Goal: Information Seeking & Learning: Learn about a topic

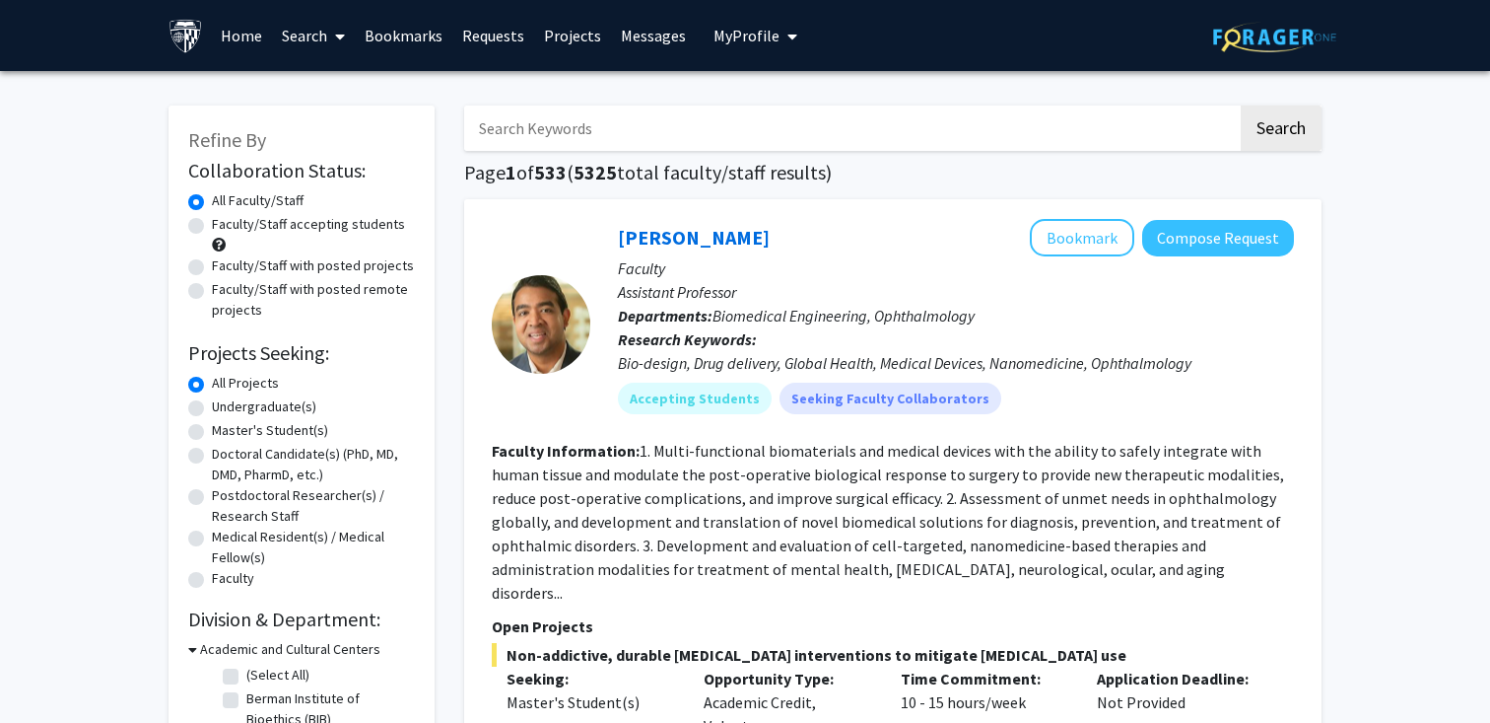
click at [352, 229] on label "Faculty/Staff accepting students" at bounding box center [308, 224] width 193 height 21
click at [225, 227] on input "Faculty/Staff accepting students" at bounding box center [218, 220] width 13 height 13
radio input "true"
click at [299, 404] on label "Undergraduate(s)" at bounding box center [264, 406] width 104 height 21
click at [225, 404] on input "Undergraduate(s)" at bounding box center [218, 402] width 13 height 13
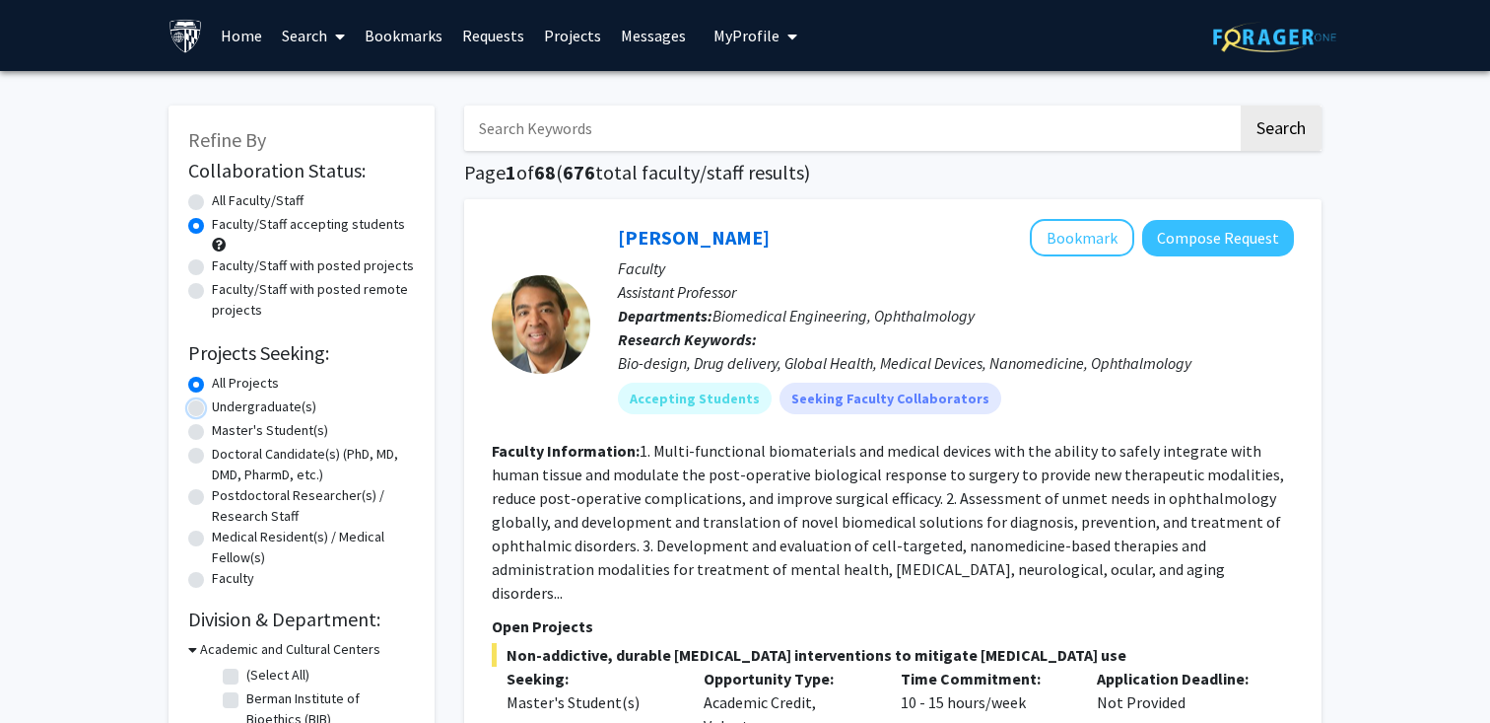
radio input "true"
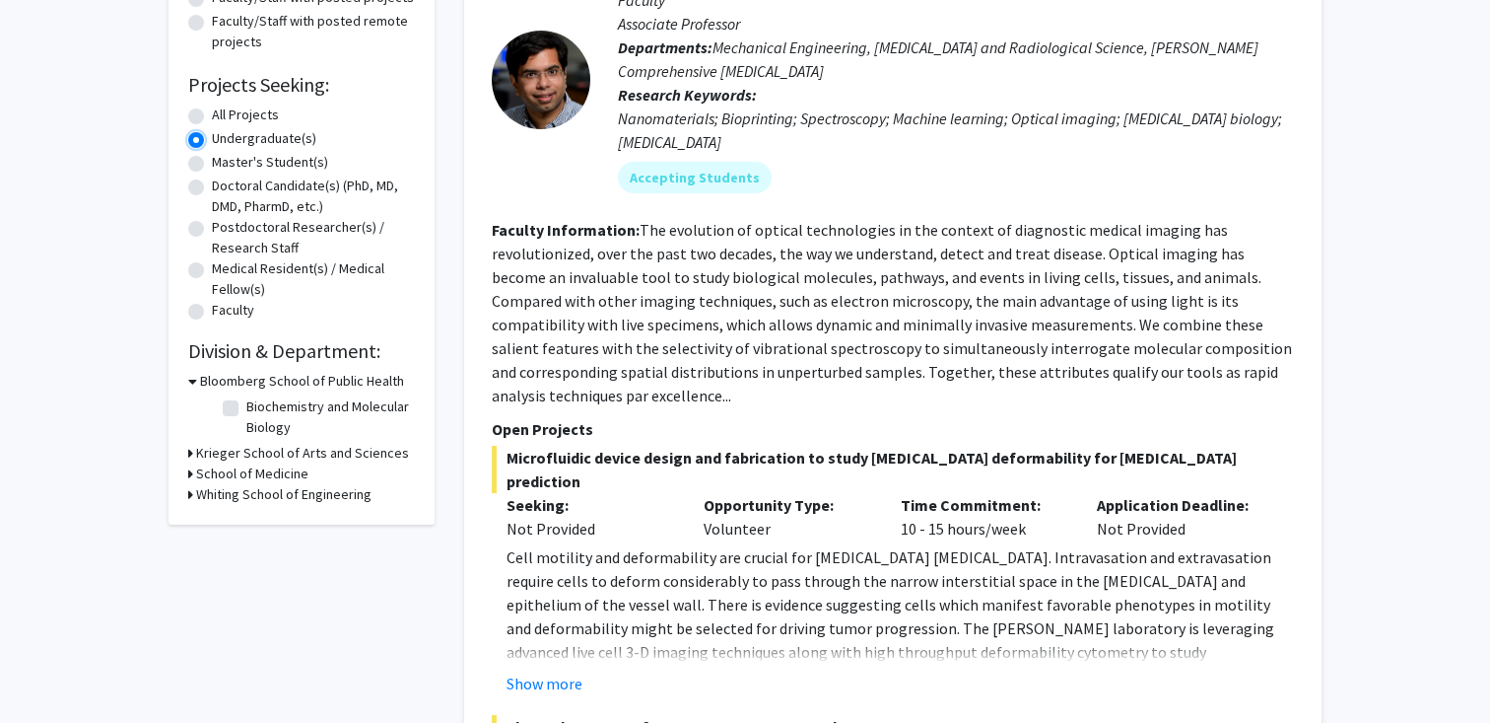
scroll to position [269, 0]
click at [309, 454] on h3 "Krieger School of Arts and Sciences" at bounding box center [302, 452] width 213 height 21
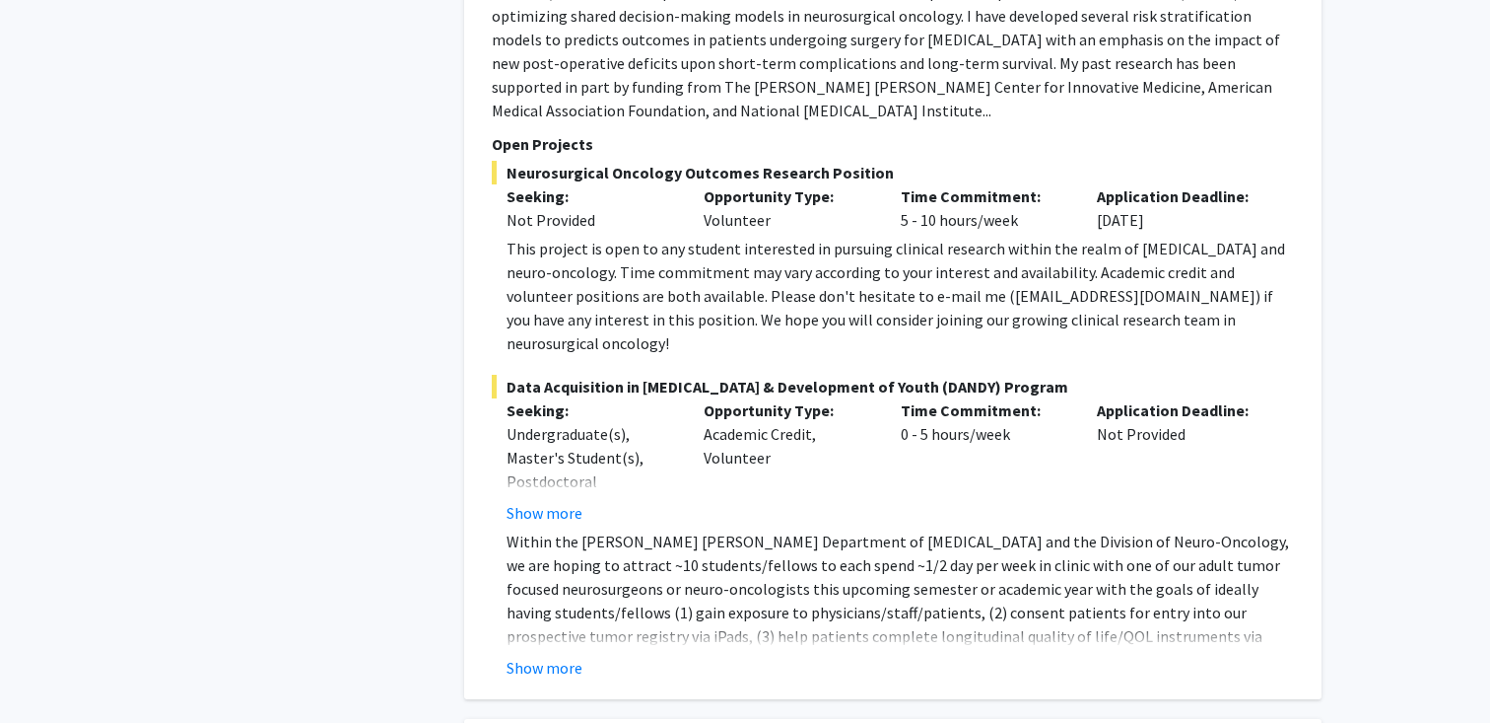
scroll to position [1688, 0]
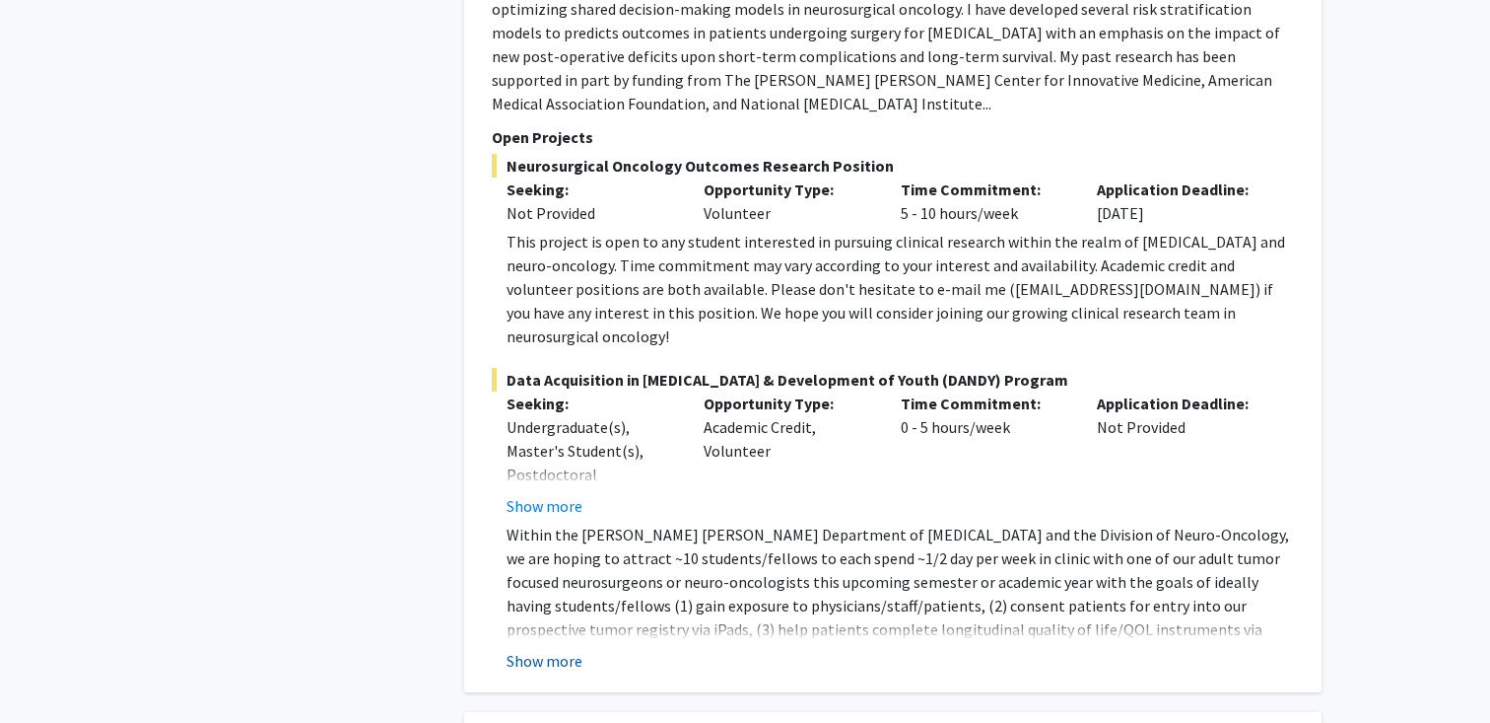
click at [544, 649] on button "Show more" at bounding box center [545, 661] width 76 height 24
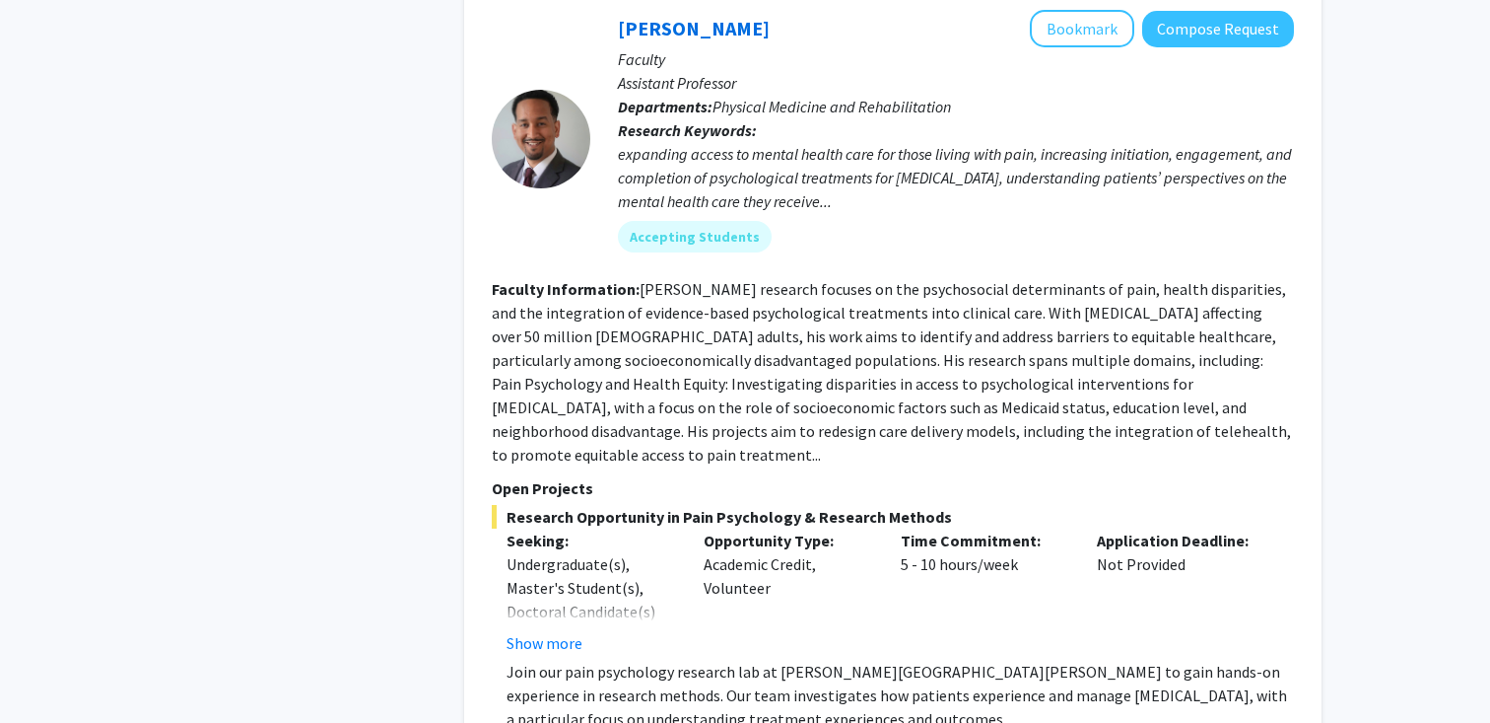
scroll to position [5981, 0]
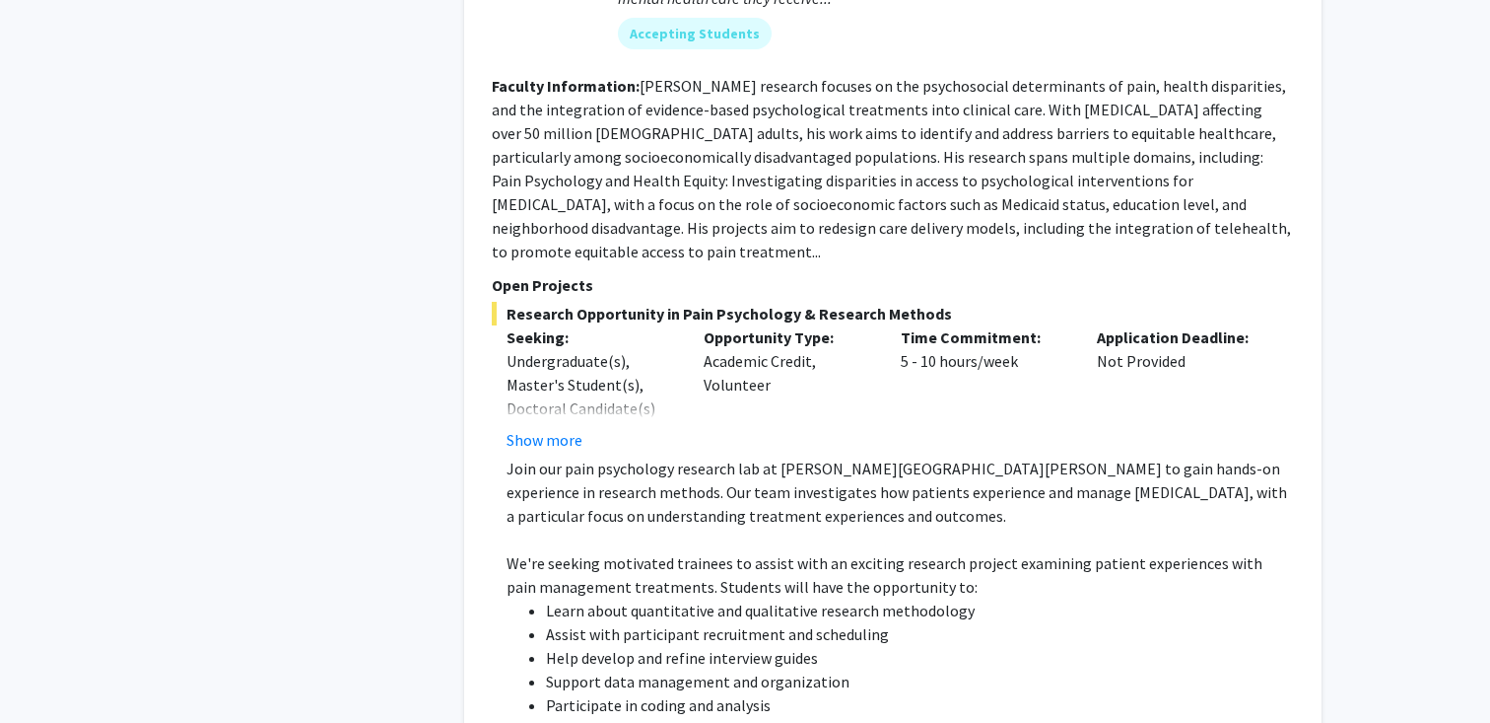
scroll to position [6179, 0]
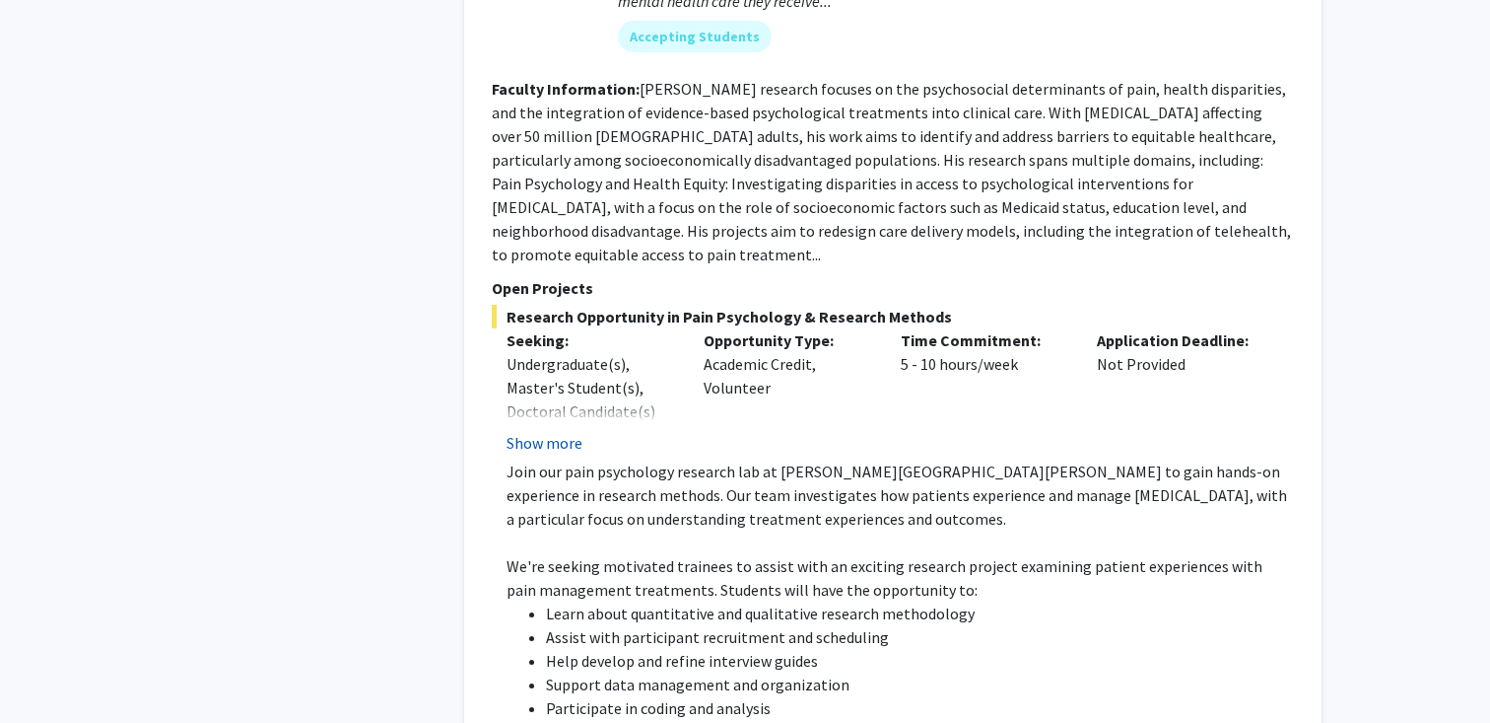
click at [535, 431] on button "Show more" at bounding box center [545, 443] width 76 height 24
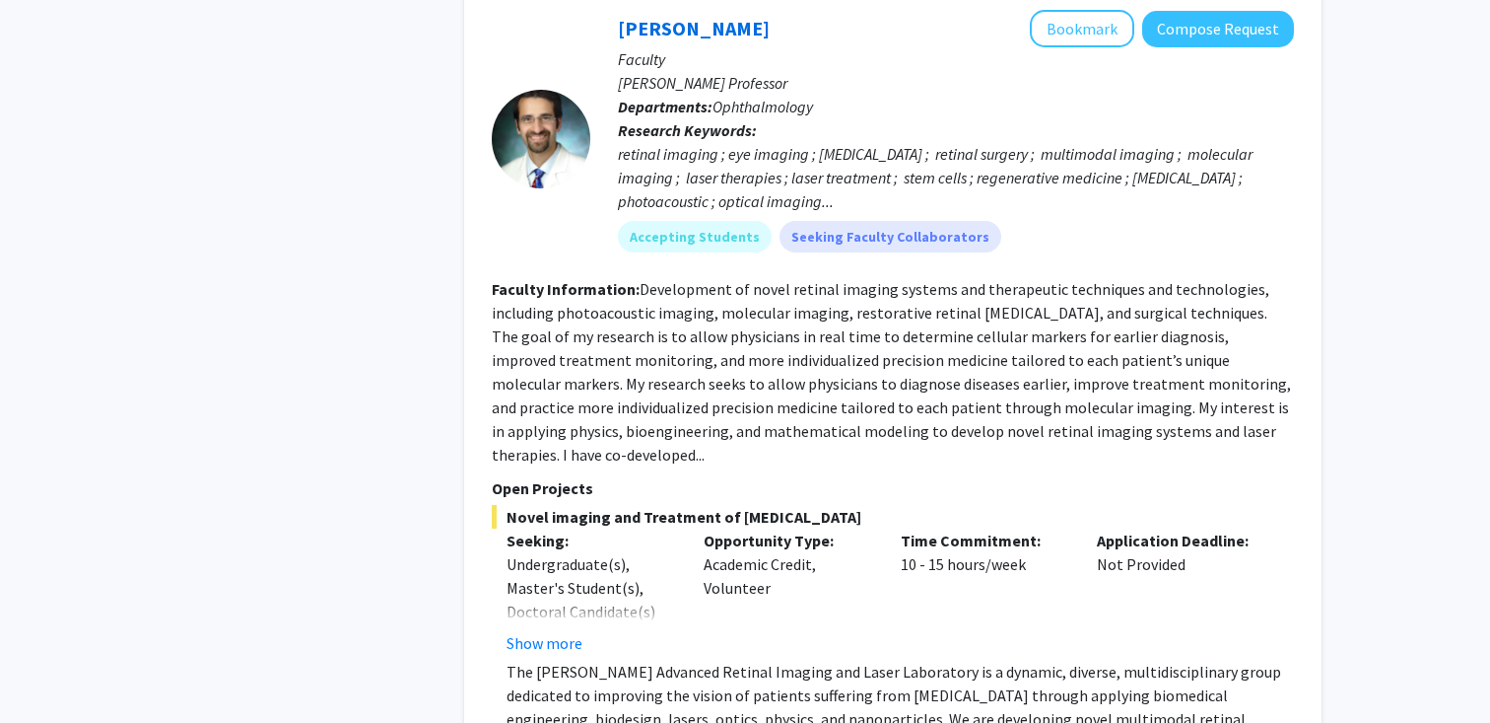
scroll to position [9275, 0]
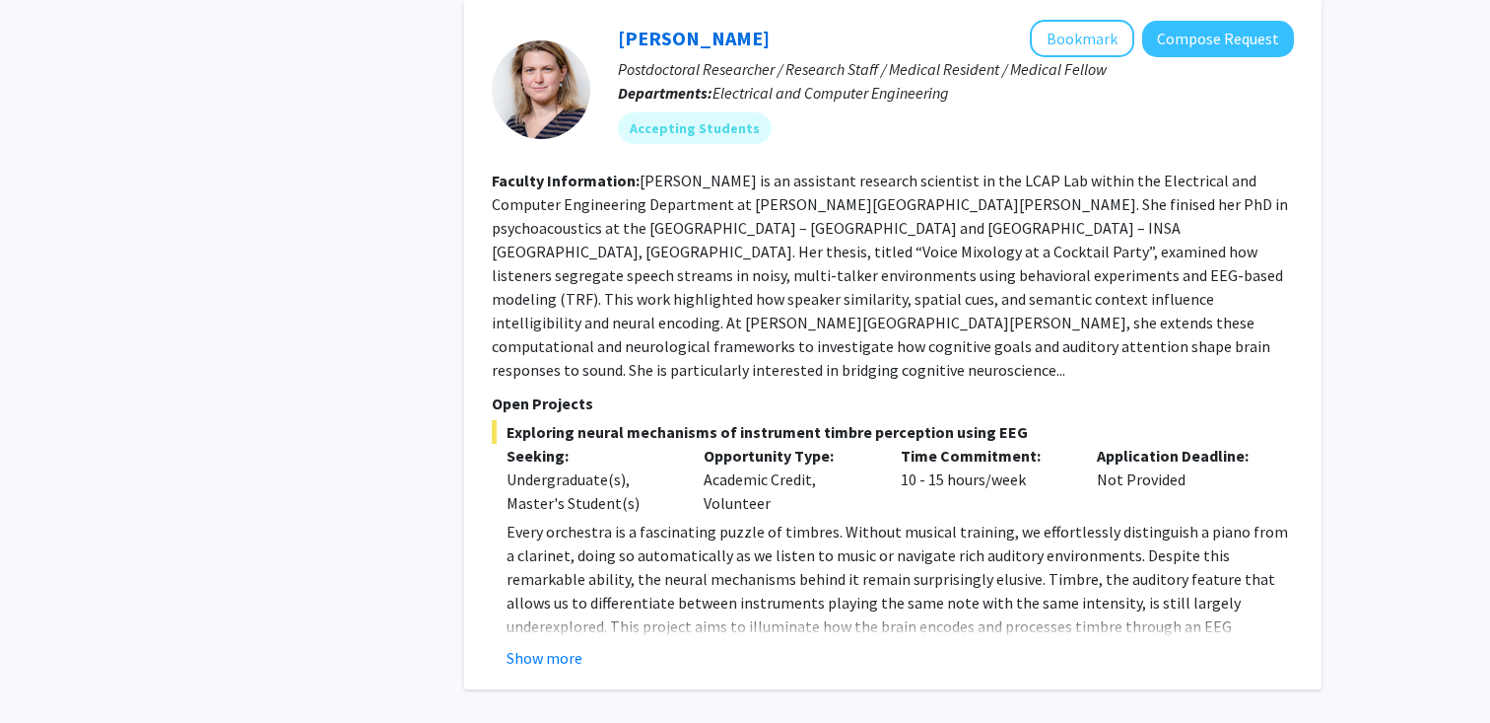
scroll to position [3061, 0]
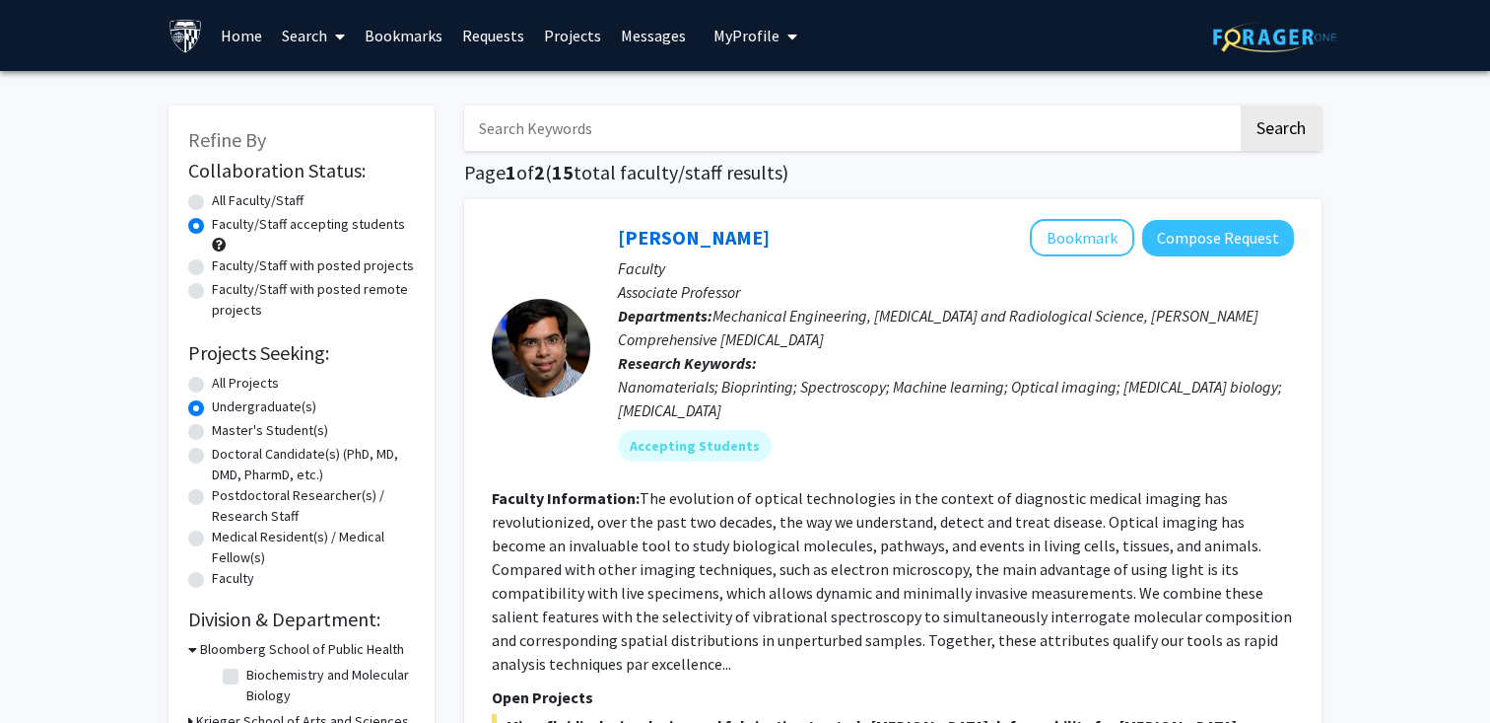
radio input "true"
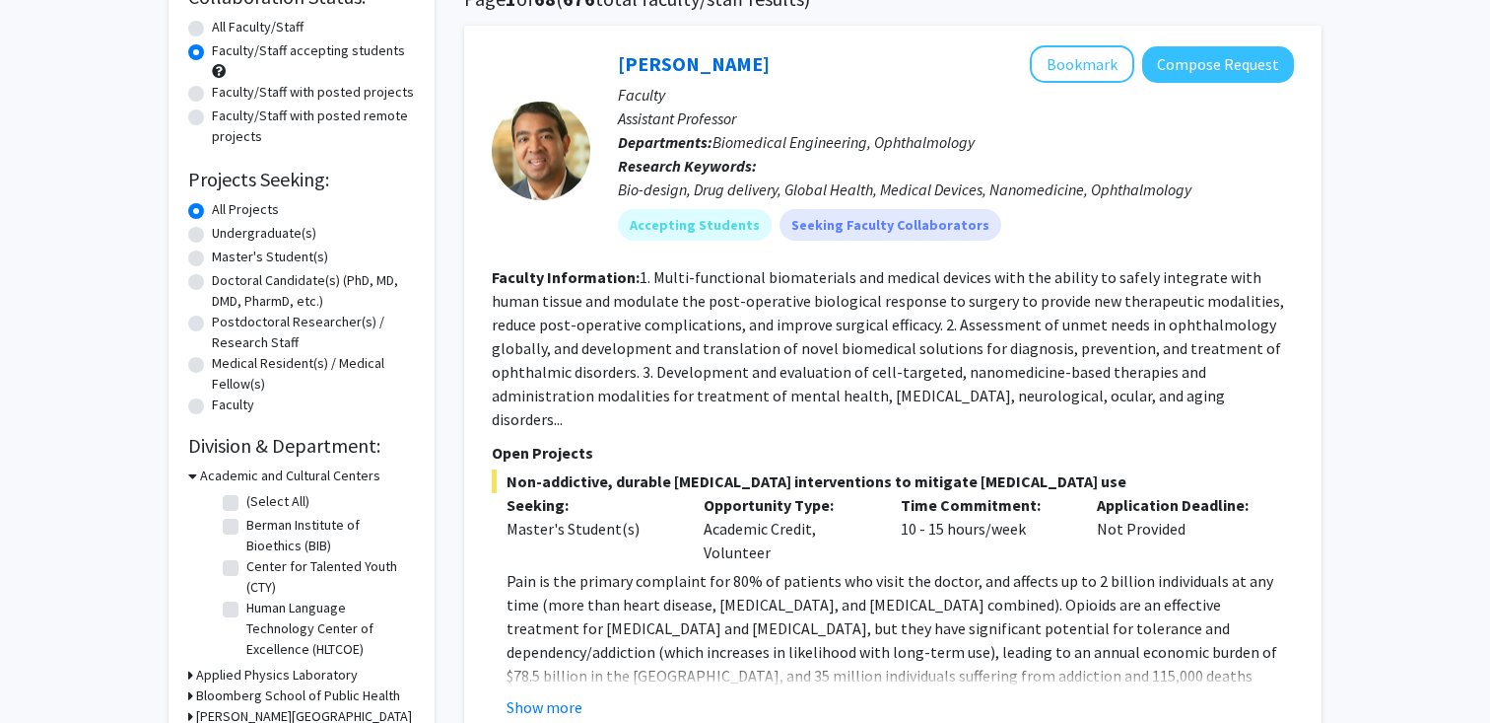
scroll to position [8589, 0]
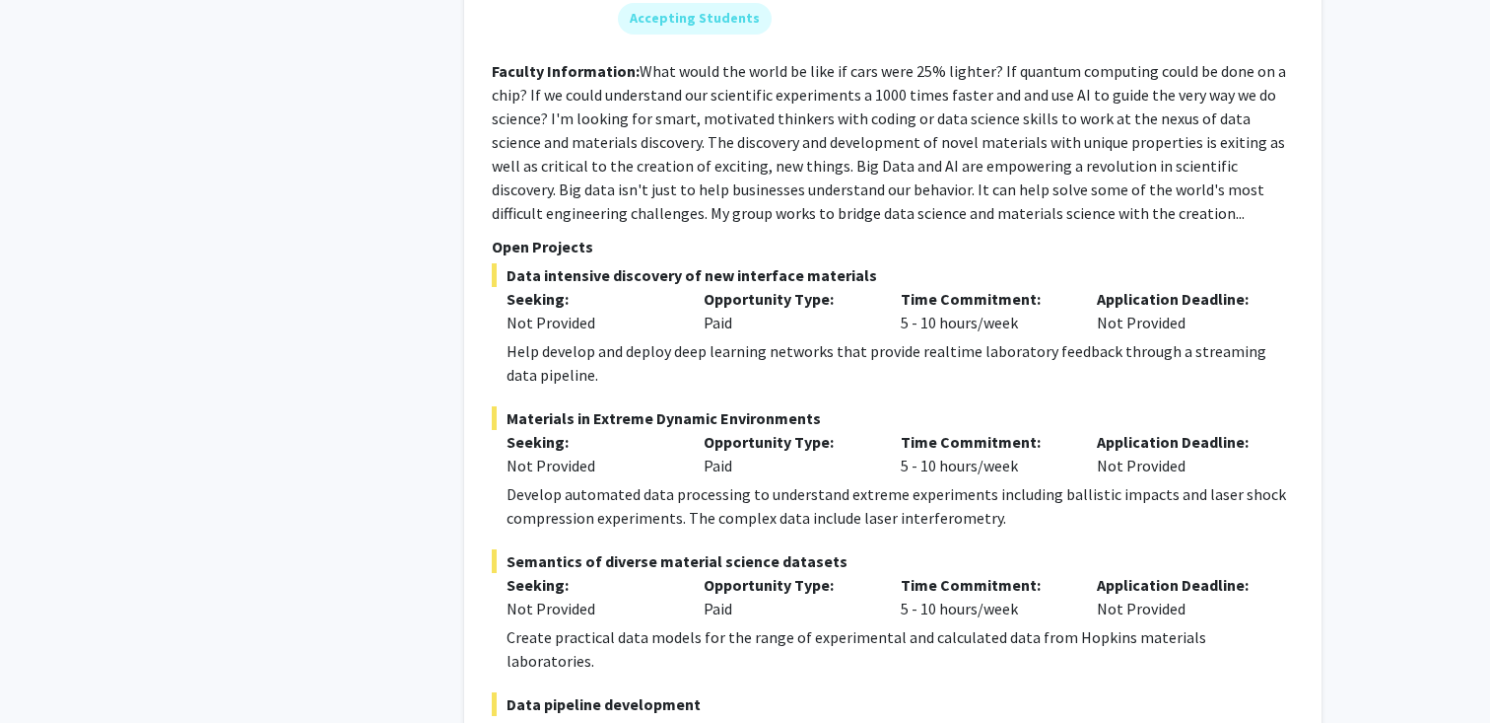
radio input "true"
